Goal: Task Accomplishment & Management: Manage account settings

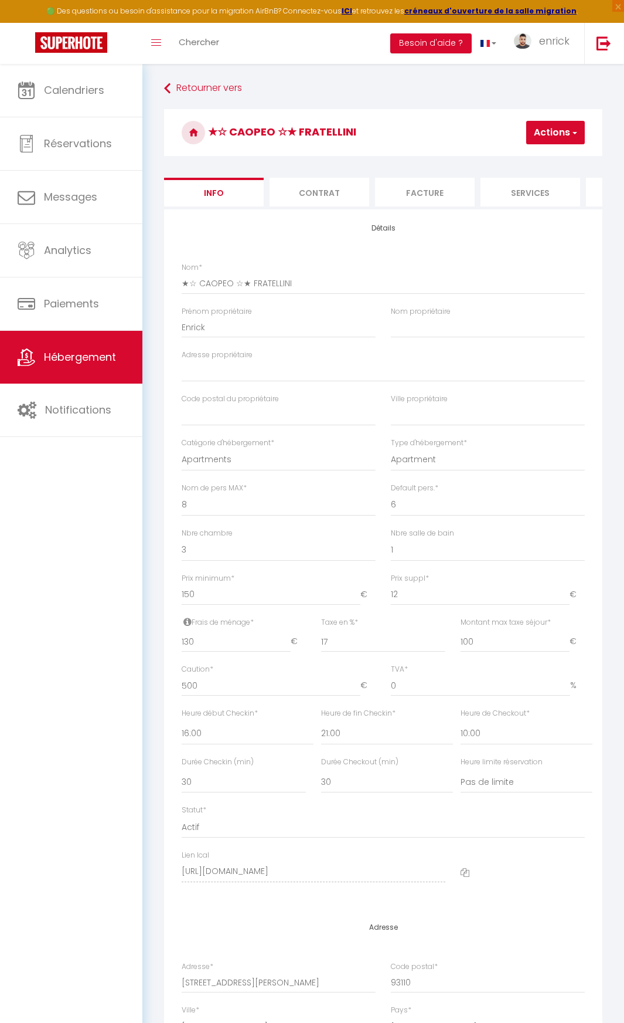
select select "8"
select select "6"
select select "3"
select select "1"
select select "16:00"
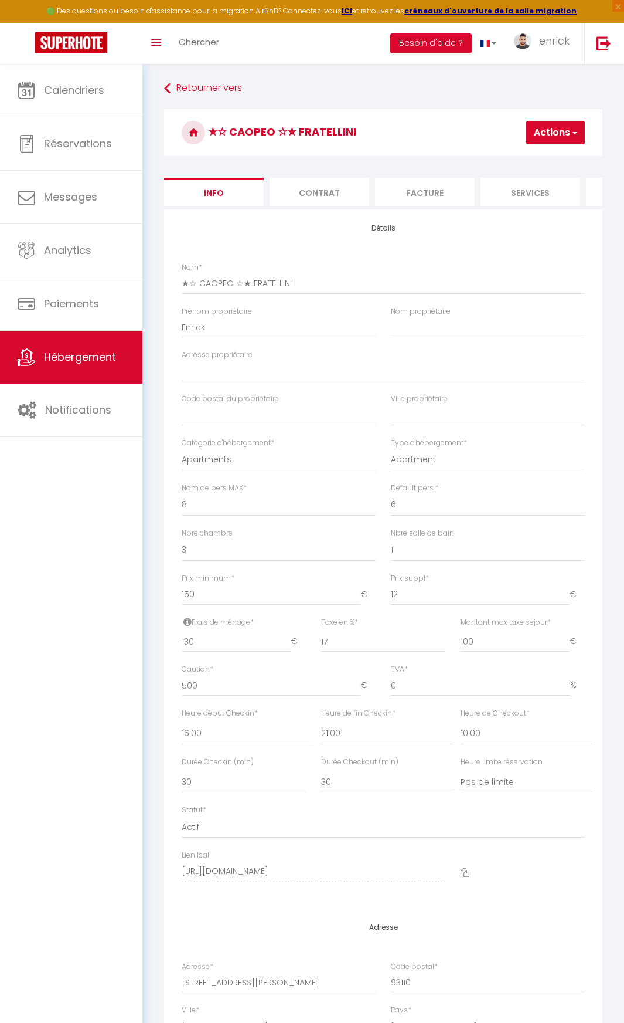
select select "21:00"
select select "10:00"
select select "30"
select select "75"
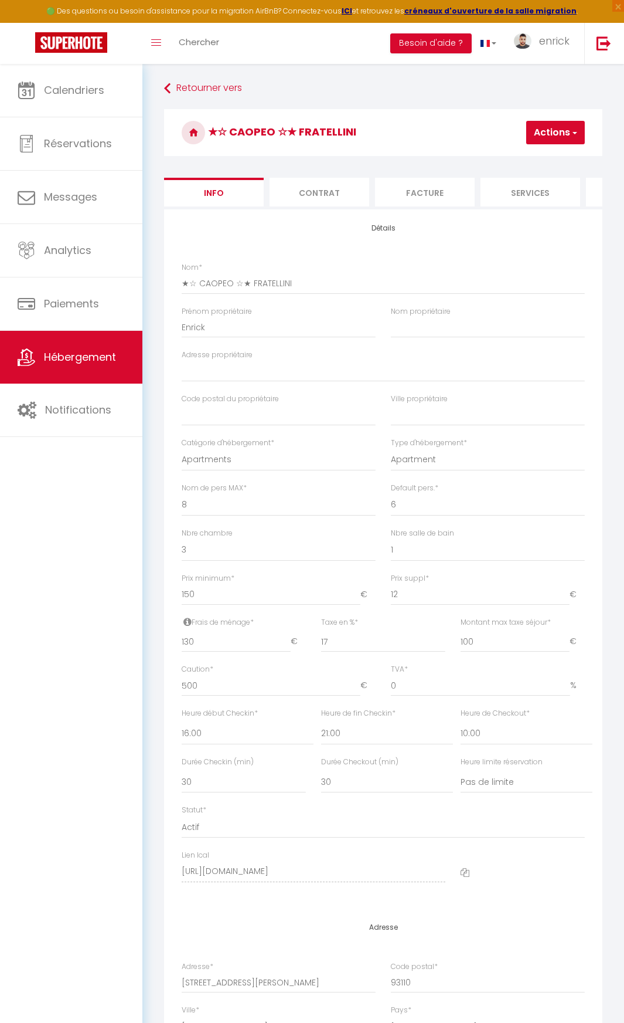
select select "28"
select select "26039"
click at [466, 877] on icon at bounding box center [465, 872] width 9 height 9
click at [325, 186] on li "Contrat" at bounding box center [320, 192] width 100 height 29
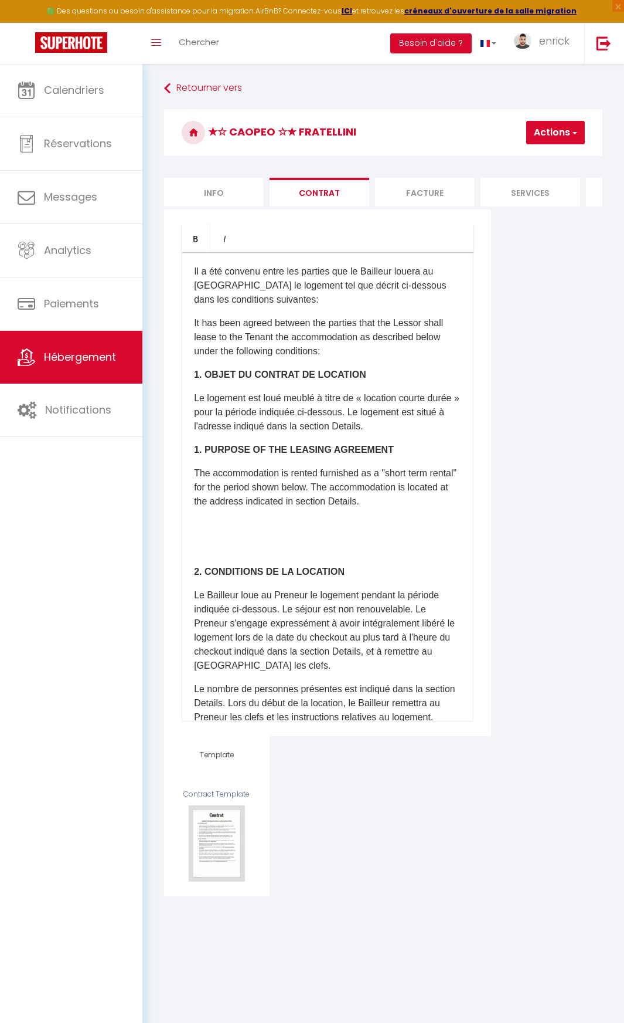
click at [408, 193] on li "Facture" at bounding box center [425, 192] width 100 height 29
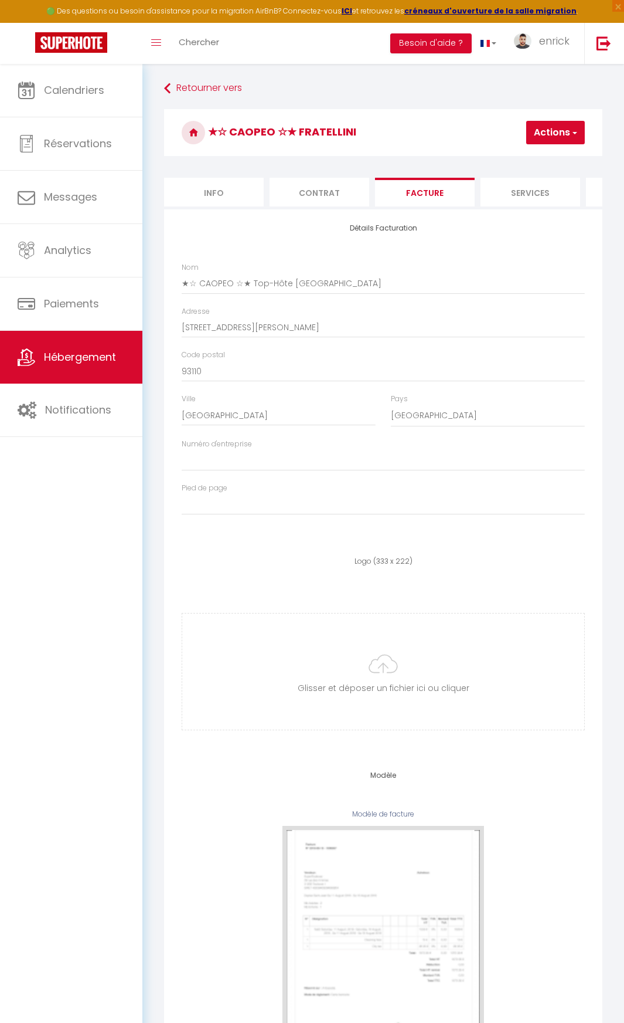
click at [512, 203] on li "Services" at bounding box center [531, 192] width 100 height 29
checkbox input "true"
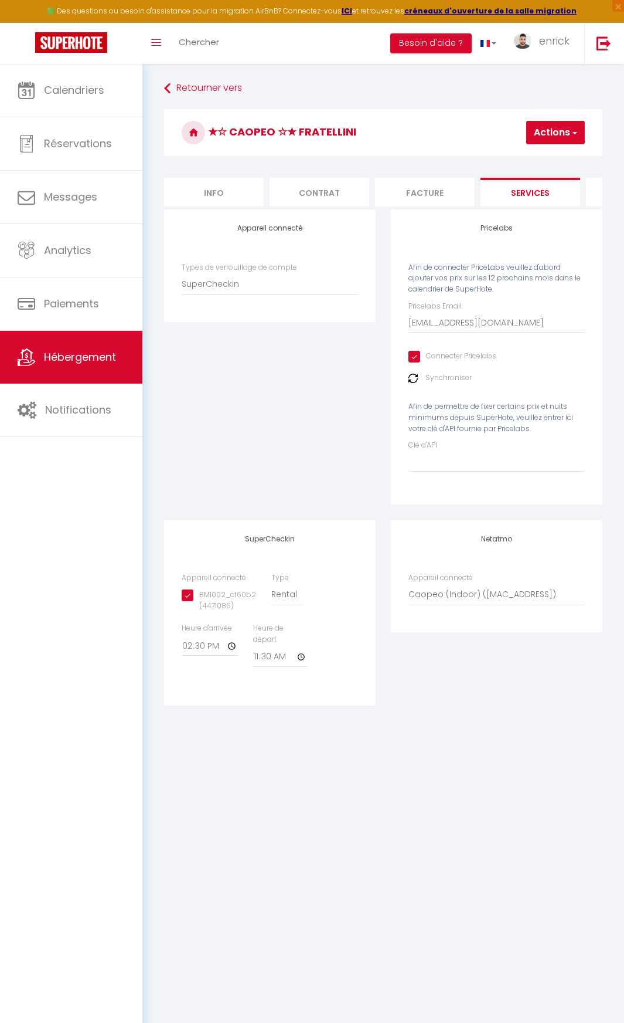
checkbox input "false"
checkbox input "true"
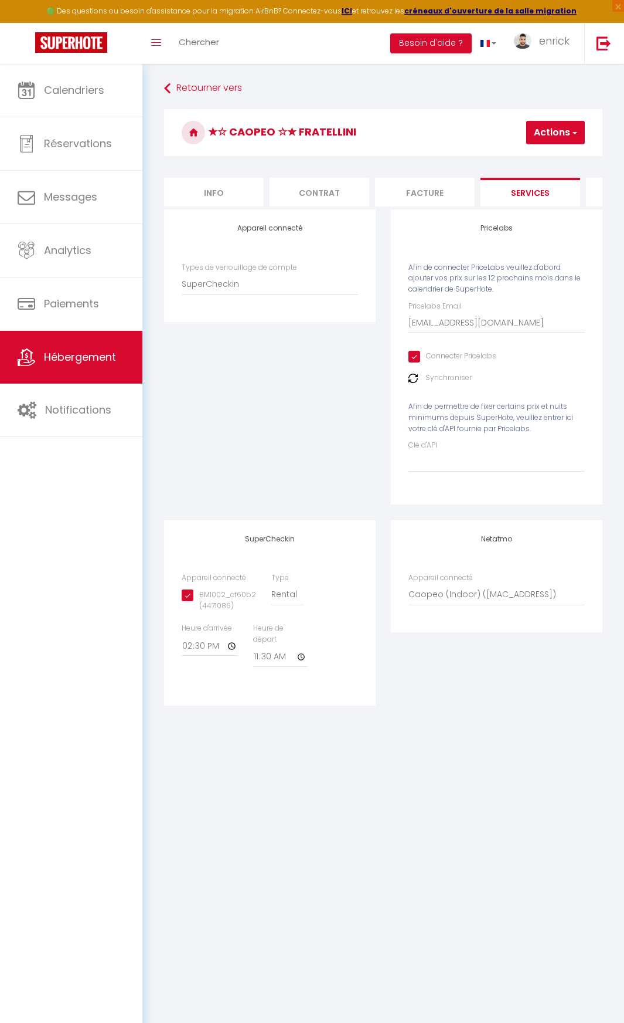
checkbox input "false"
checkbox input "true"
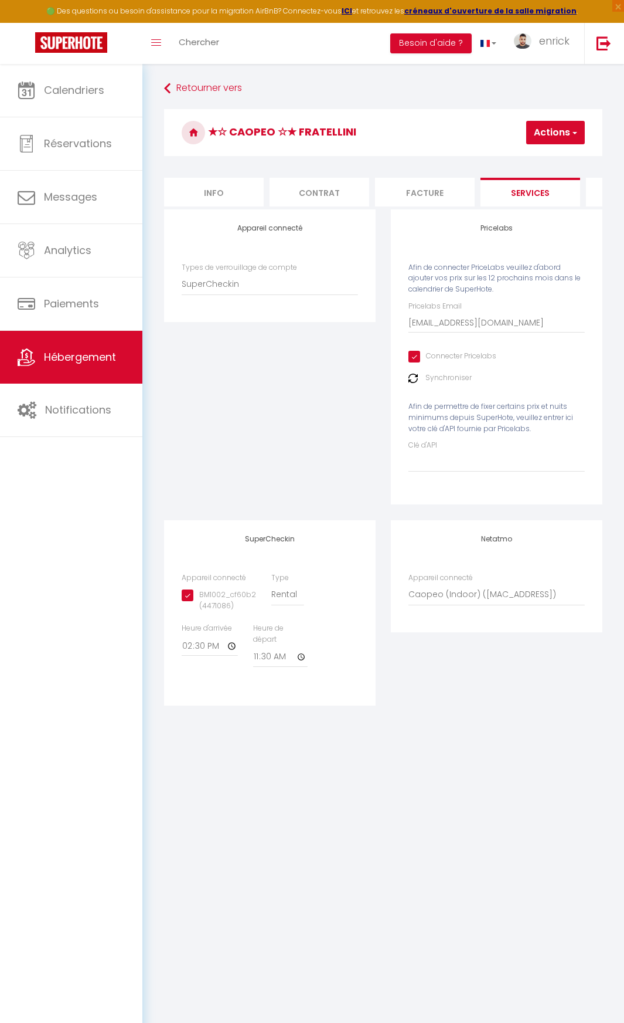
click at [217, 188] on li "Info" at bounding box center [214, 192] width 100 height 29
checkbox input "false"
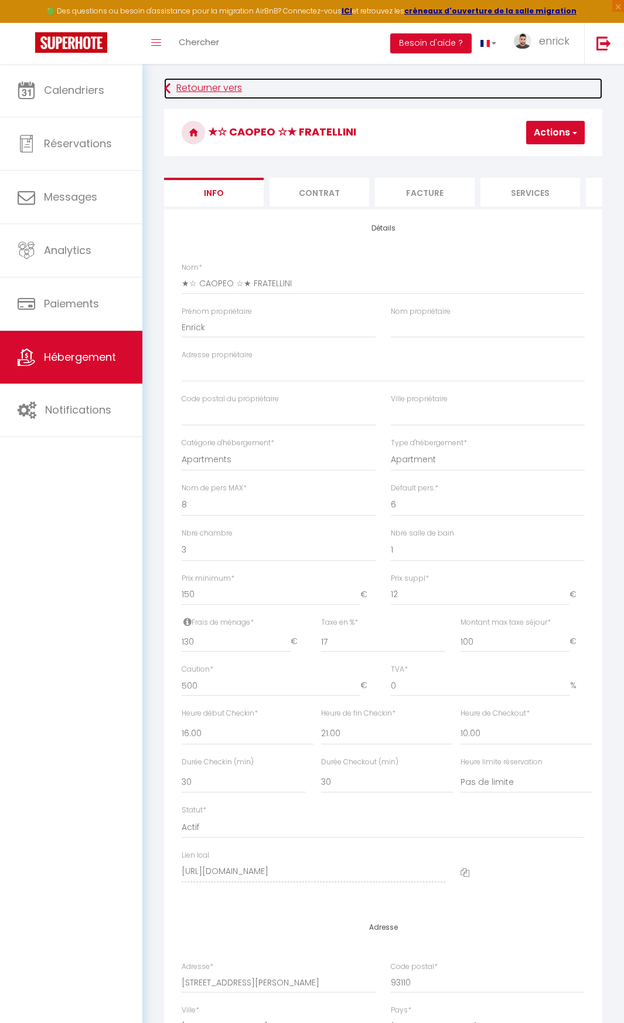
click at [175, 88] on link "Retourner vers" at bounding box center [383, 88] width 439 height 21
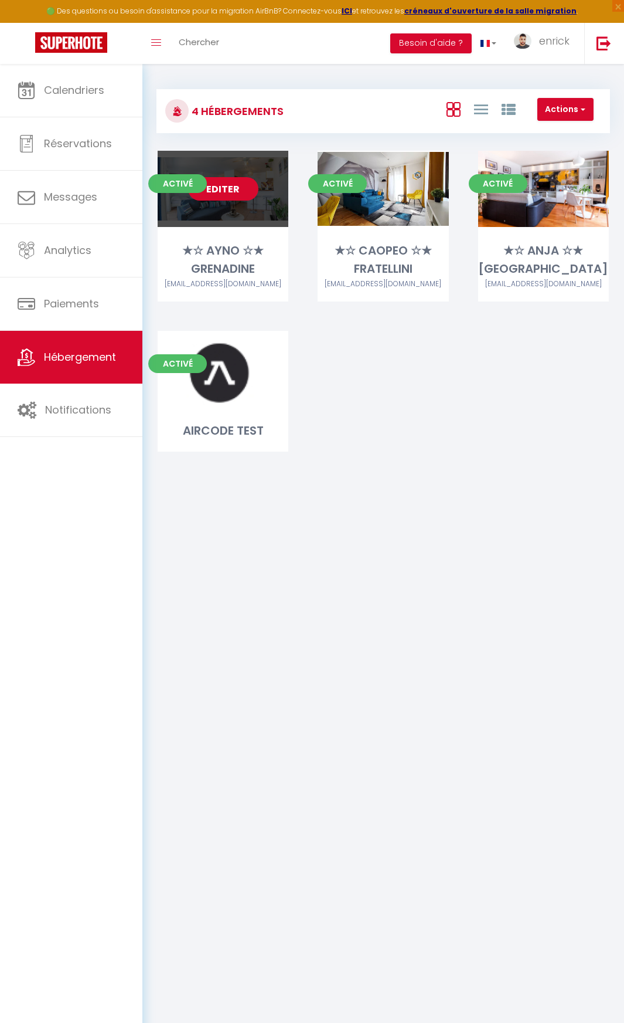
click at [232, 195] on link "Editer" at bounding box center [223, 188] width 70 height 23
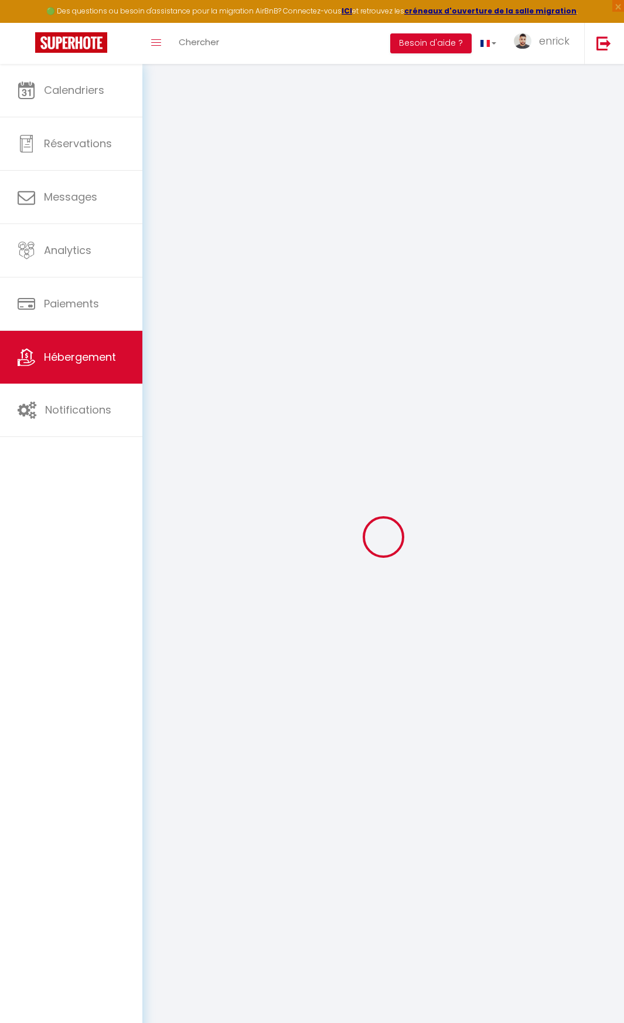
select select
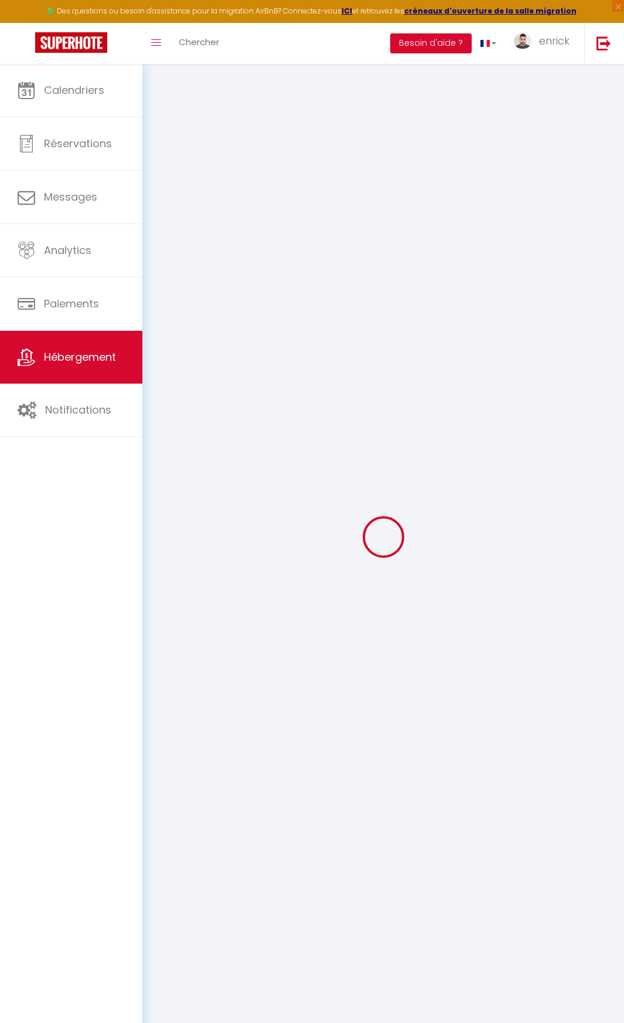
select select
checkbox input "false"
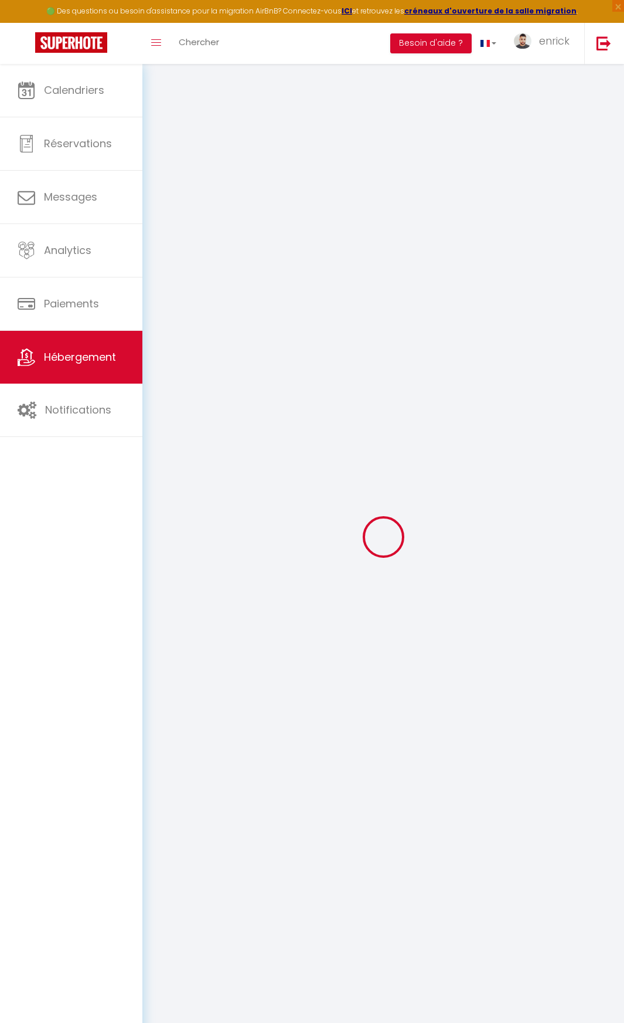
select select
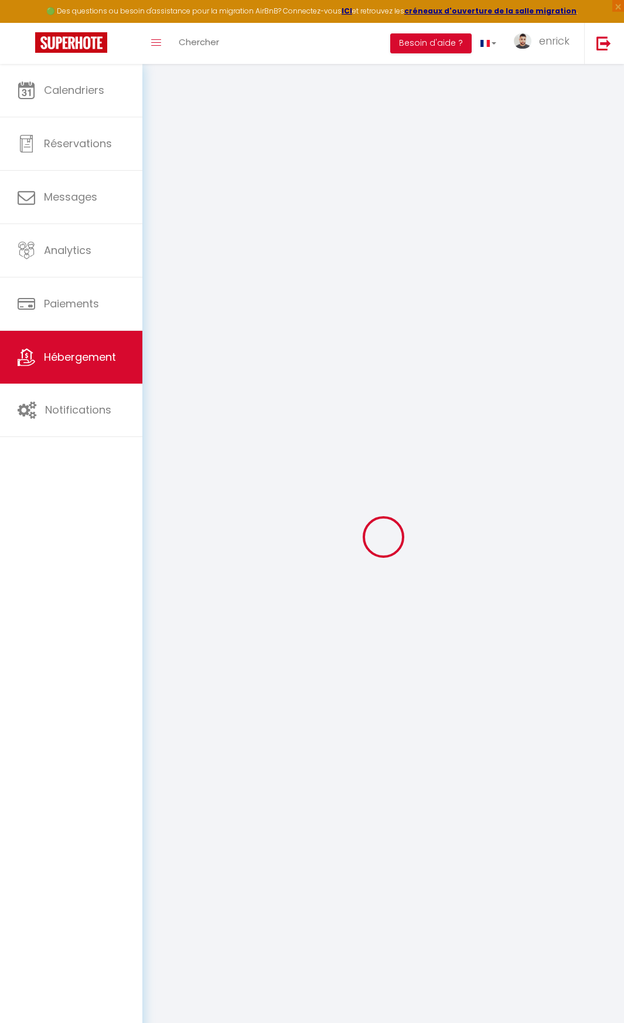
select select
checkbox input "false"
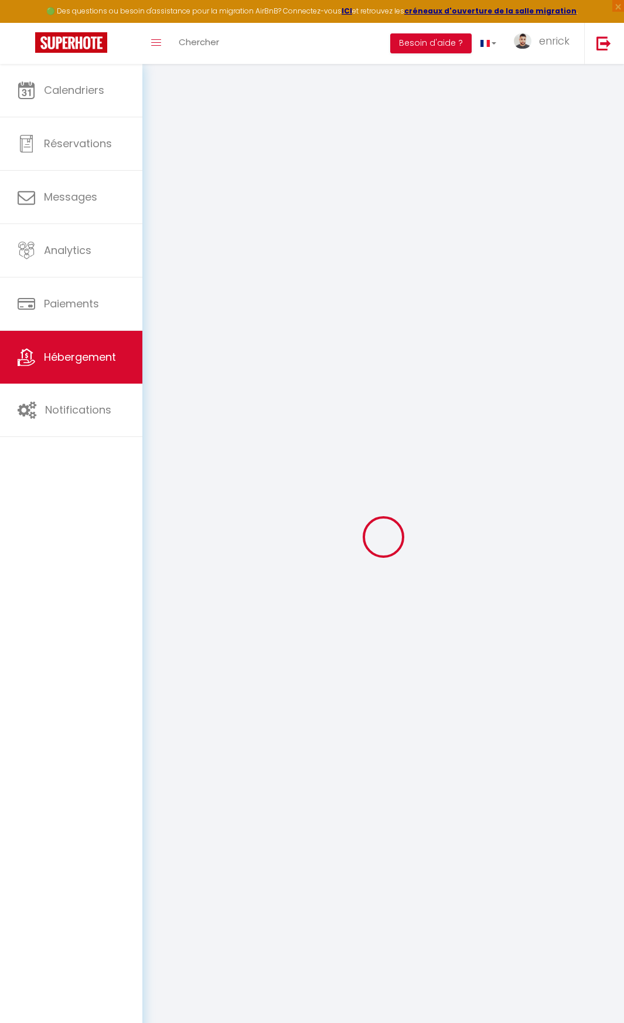
checkbox input "false"
select select
type input "★☆ AYNO ☆★ GRENADINE"
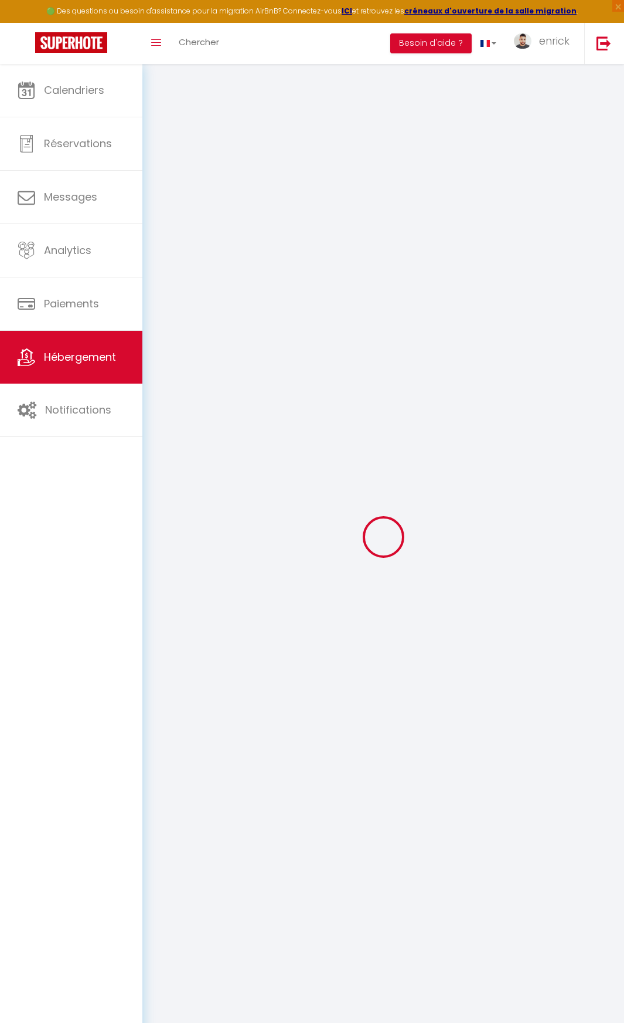
type input "Enrick"
select select "2"
select select "0"
type input "60"
type input "50"
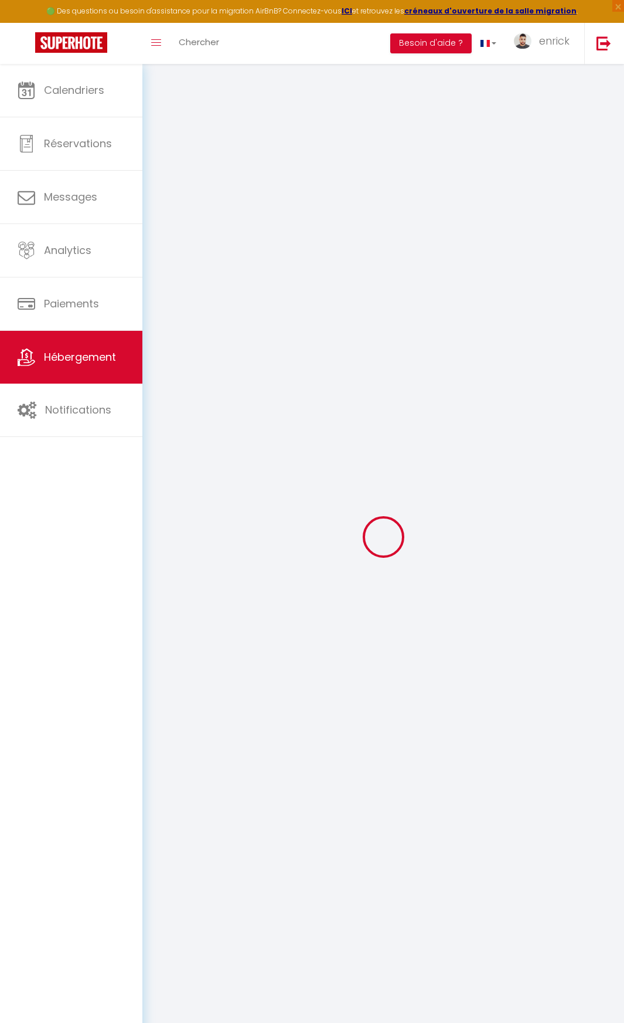
type input "5"
type input "15"
type input "500"
select select
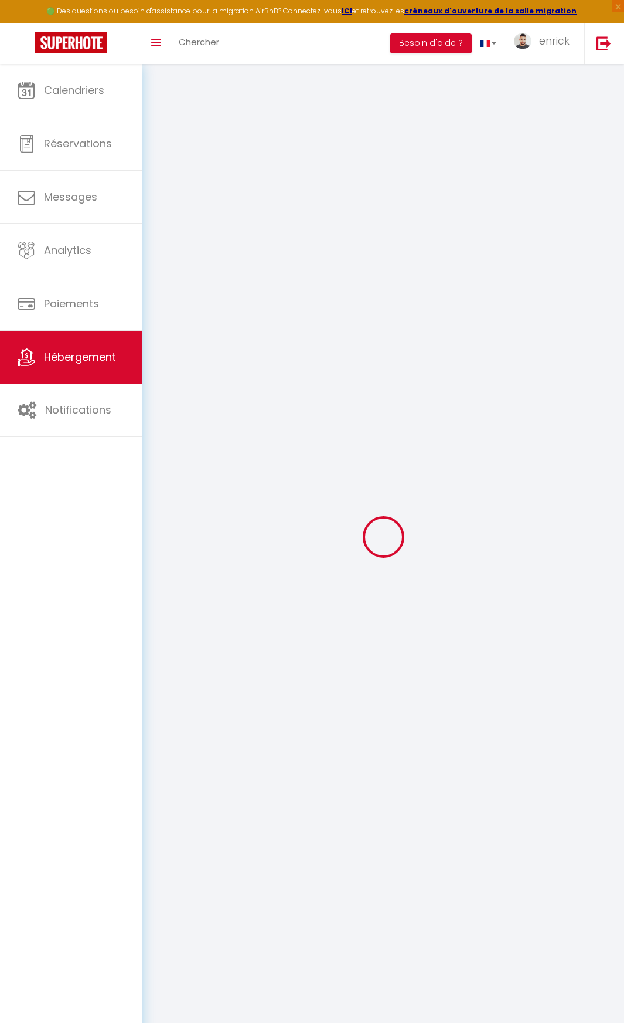
select select
type input "26 BVD [PERSON_NAME] - Résidence [GEOGRAPHIC_DATA]"
type input "97190"
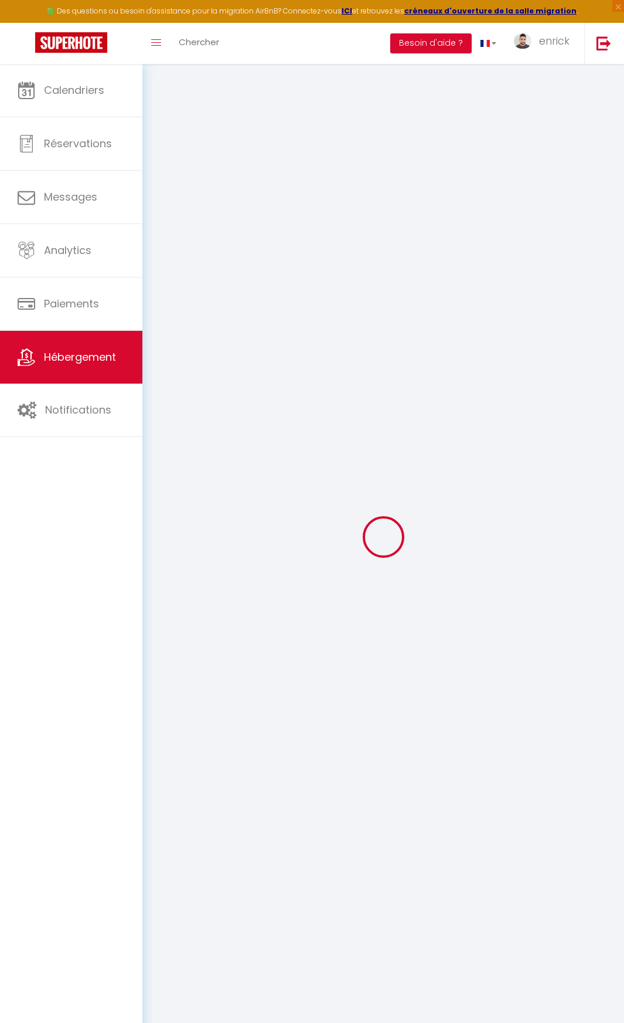
type input "LE [PERSON_NAME]"
select select "88"
type input "[EMAIL_ADDRESS][DOMAIN_NAME]"
select select "1264"
checkbox input "false"
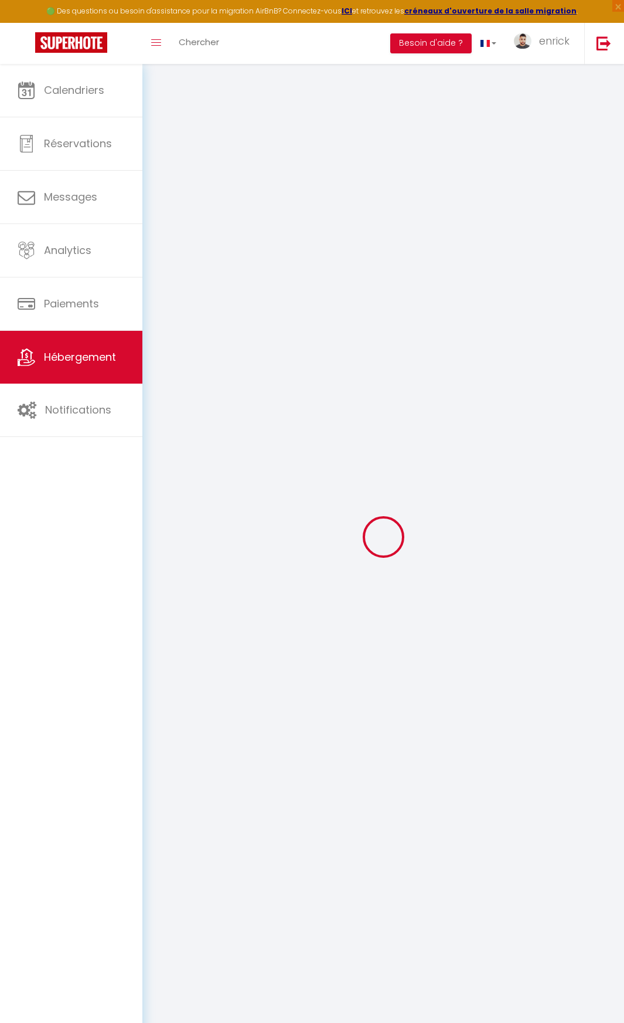
checkbox input "false"
radio input "true"
type input "0"
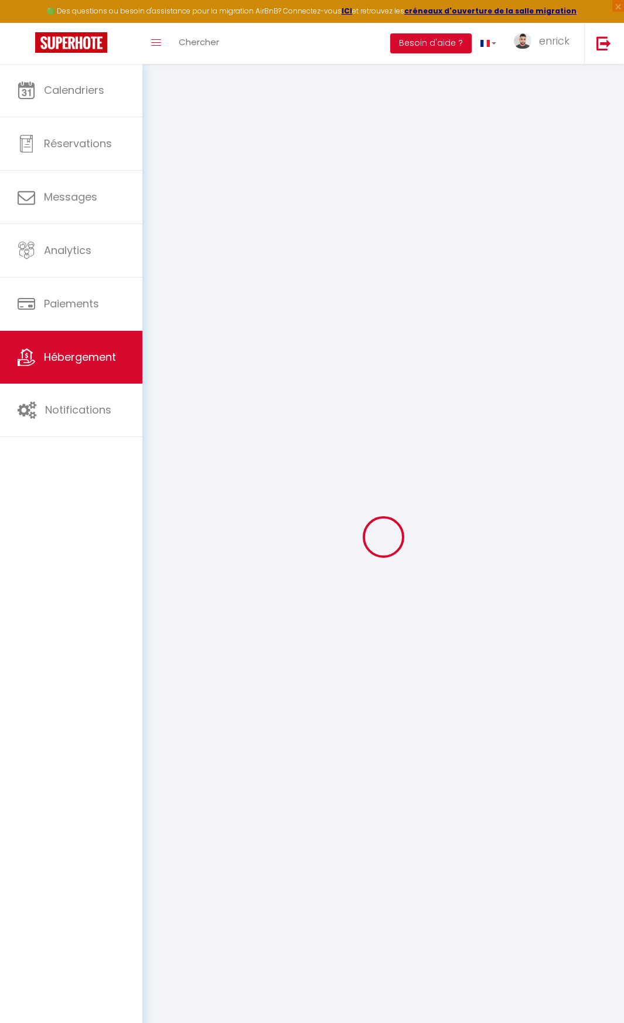
type input "0"
select select
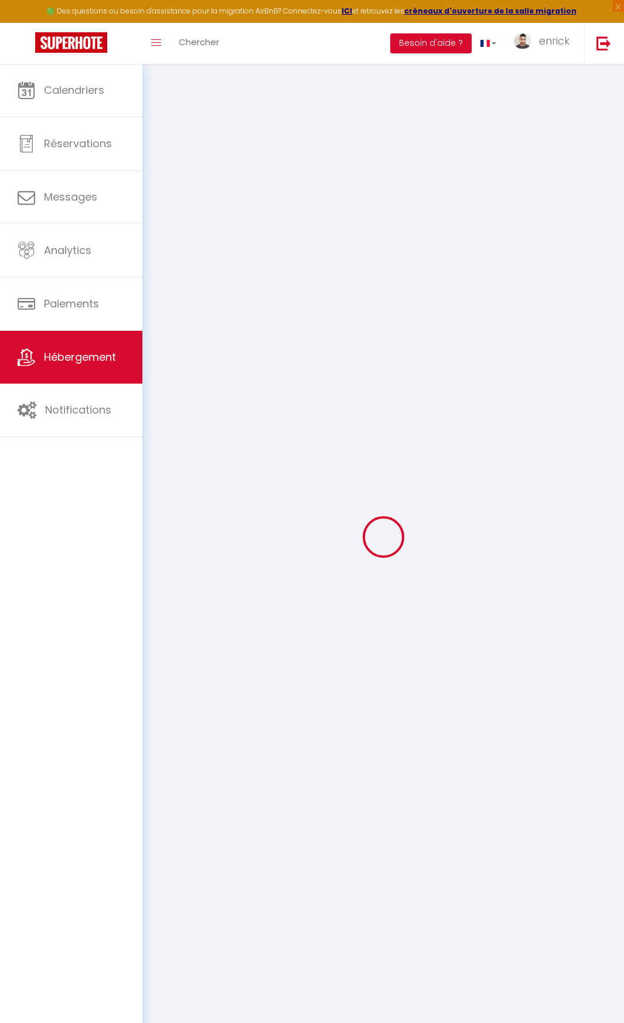
select select
checkbox input "false"
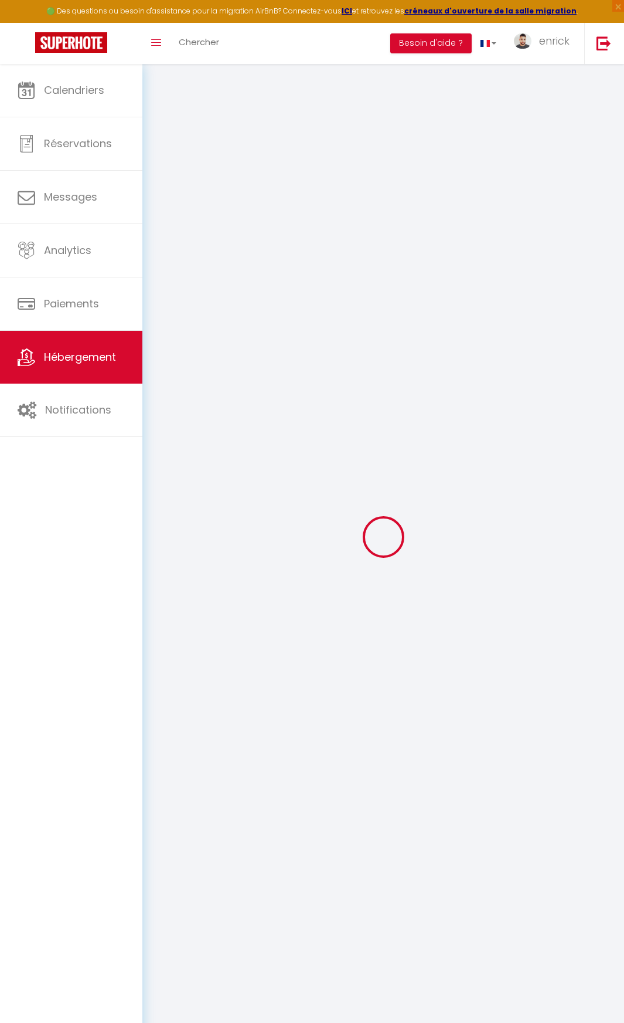
checkbox input "false"
select select
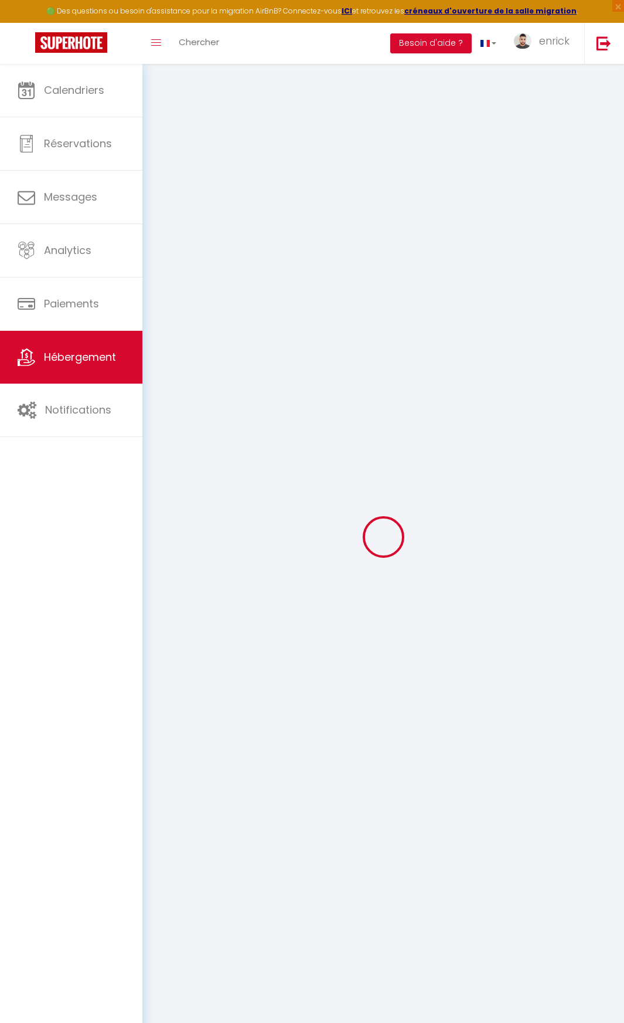
select select
checkbox input "false"
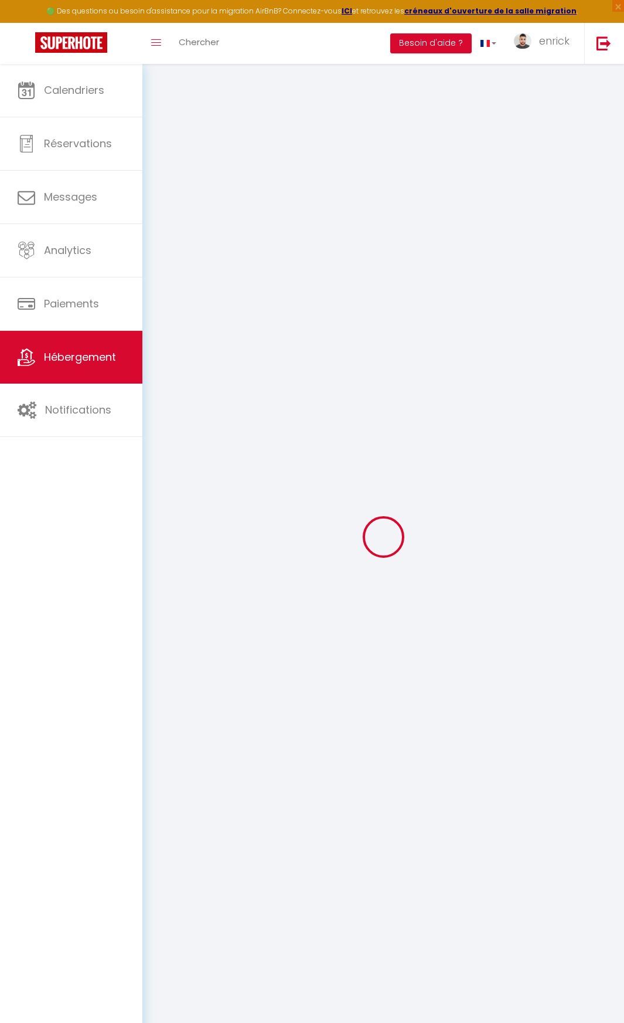
checkbox input "false"
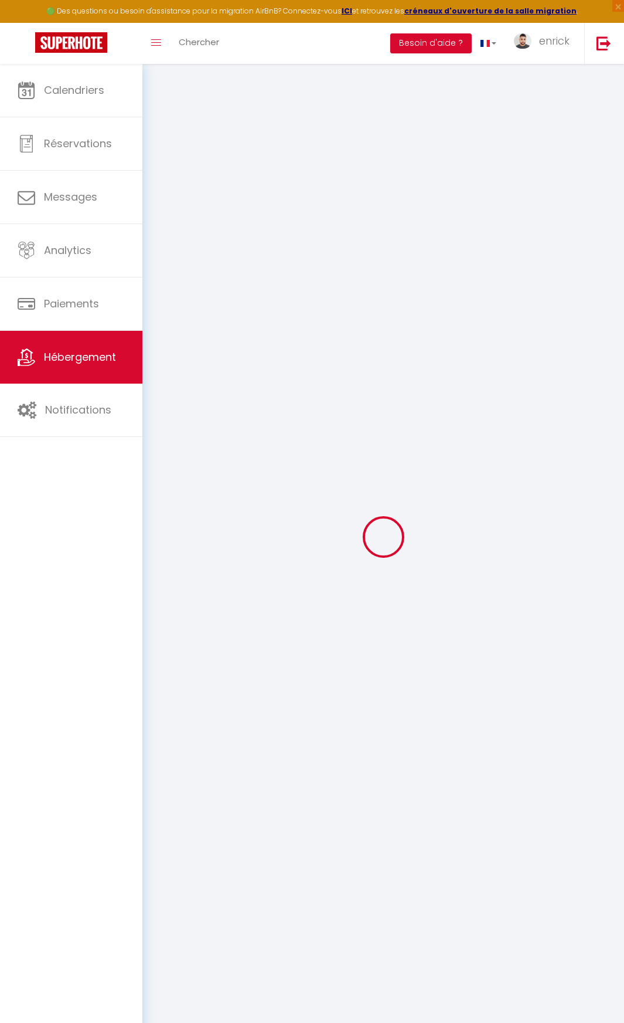
checkbox input "false"
select select "17:00"
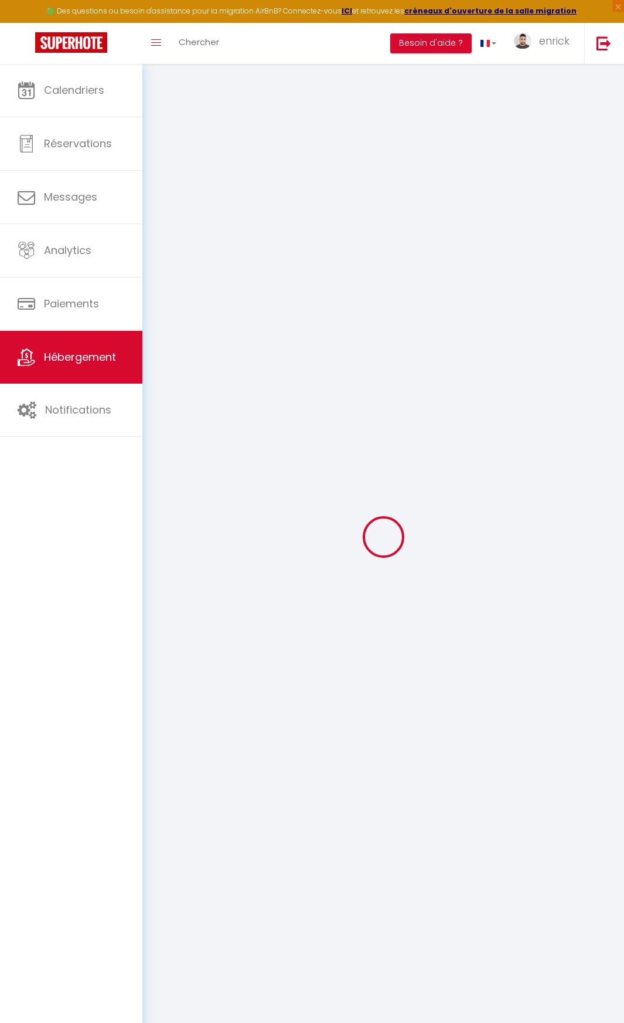
select select "21:30"
select select "10:00"
select select "30"
checkbox input "false"
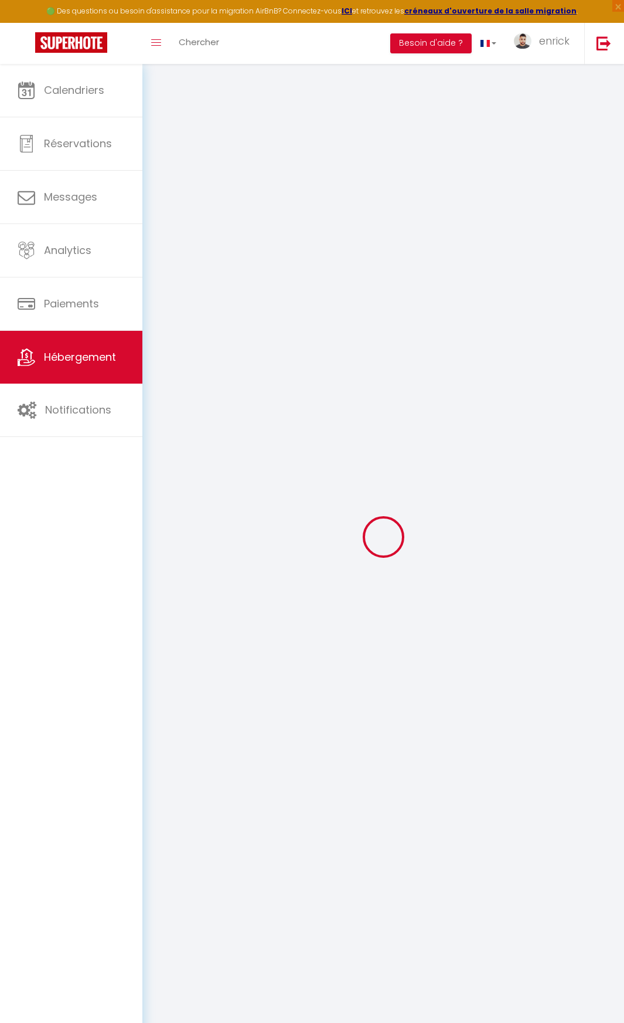
checkbox input "false"
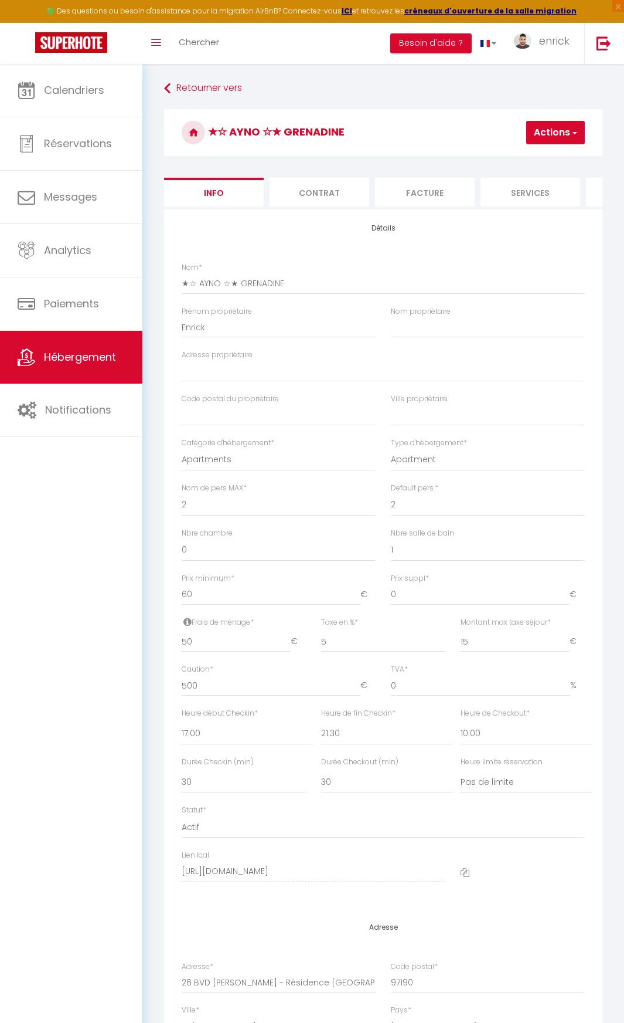
click at [469, 877] on icon at bounding box center [465, 872] width 9 height 9
drag, startPoint x: 348, startPoint y: 831, endPoint x: 132, endPoint y: 846, distance: 216.9
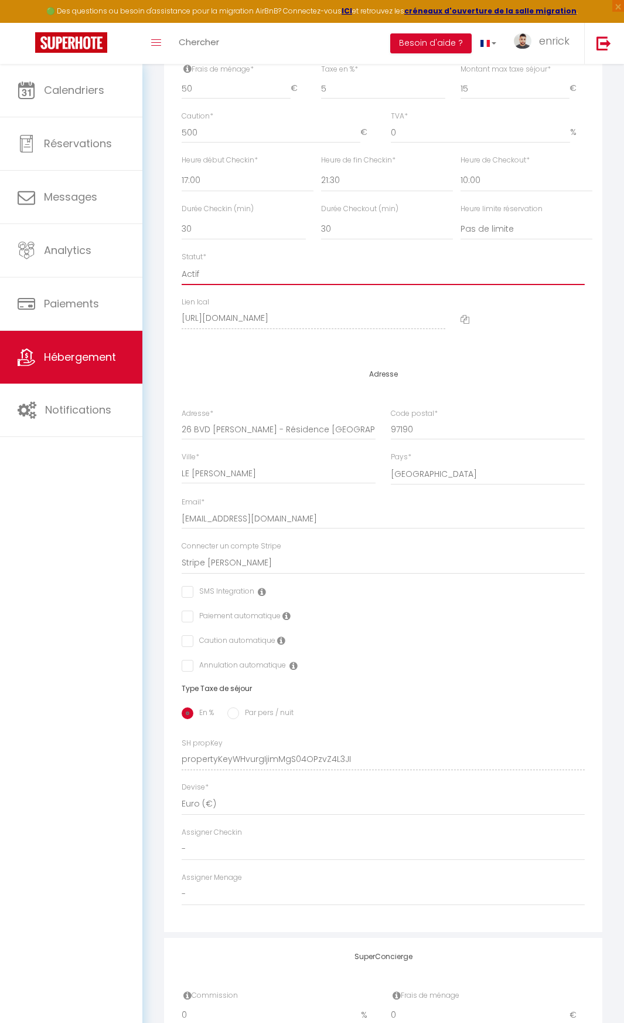
scroll to position [563, 0]
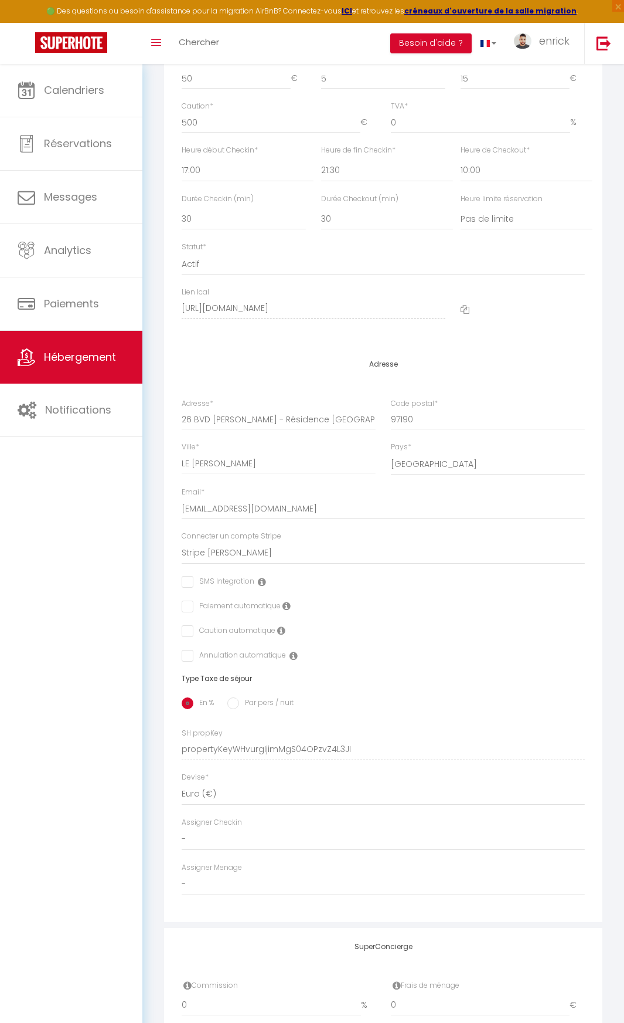
click at [178, 762] on div "Adresse Adresse * 26 BVD [PERSON_NAME] - Résidence [GEOGRAPHIC_DATA] Code posta…" at bounding box center [383, 633] width 439 height 576
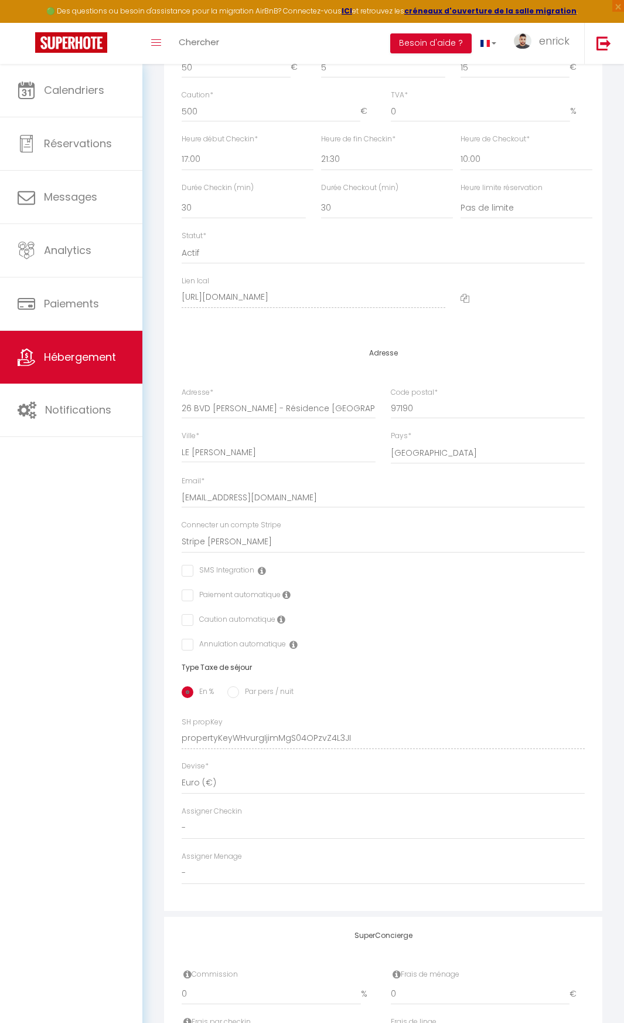
scroll to position [844, 0]
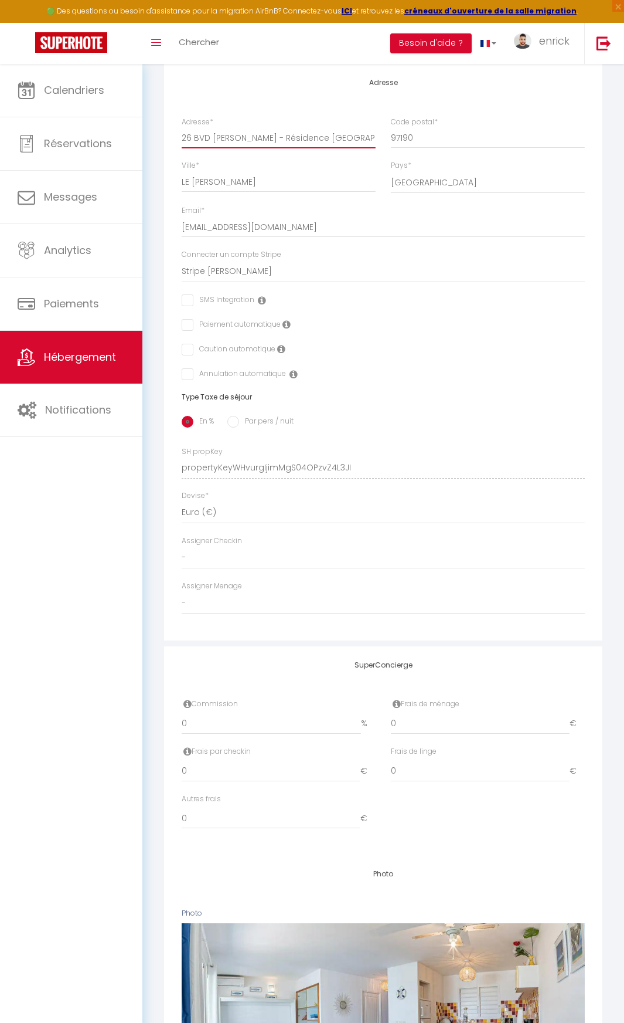
click at [211, 144] on input "26 BVD [PERSON_NAME] - Résidence [GEOGRAPHIC_DATA]" at bounding box center [279, 137] width 194 height 21
